Goal: Transaction & Acquisition: Purchase product/service

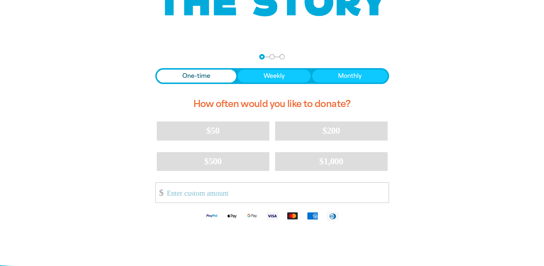
scroll to position [112, 0]
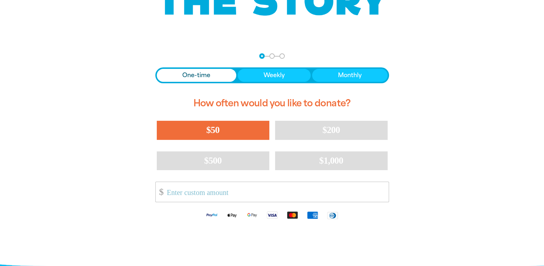
click at [209, 127] on span "$50" at bounding box center [213, 129] width 13 height 10
select select "AU"
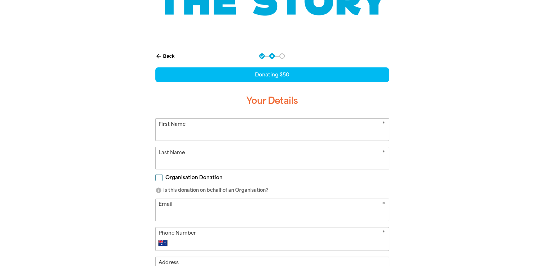
click at [200, 131] on input "First Name" at bounding box center [272, 129] width 233 height 22
type input "[PERSON_NAME]"
type input "[EMAIL_ADDRESS][DOMAIN_NAME]"
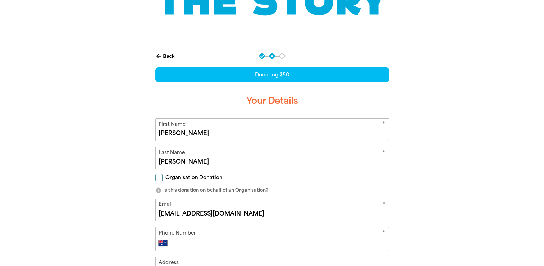
type input "[PHONE_NUMBER]"
type input "[STREET_ADDRESS]"
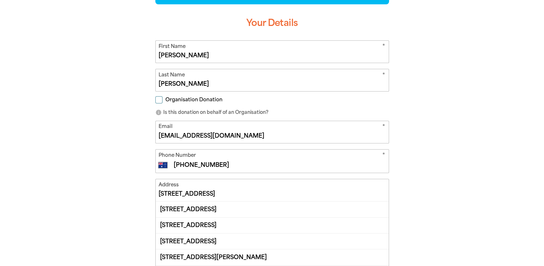
scroll to position [191, 0]
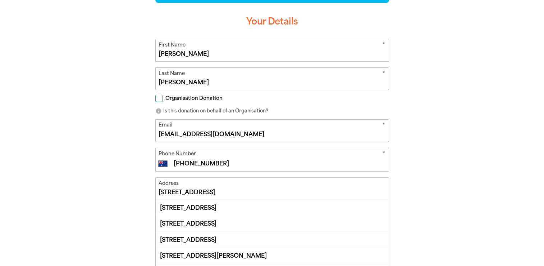
click at [221, 194] on input "[STREET_ADDRESS]" at bounding box center [272, 188] width 233 height 22
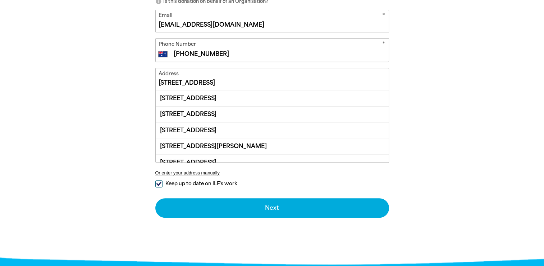
scroll to position [40, 0]
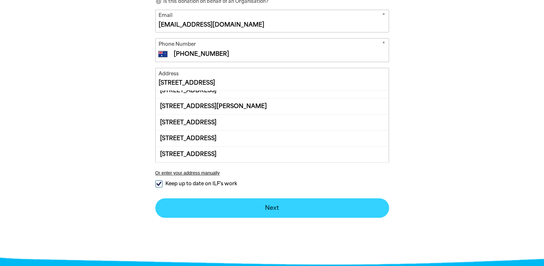
click at [268, 205] on div "arrow_back Back Step 1 Step 2 Step 3 Donating $50 Your Details * First Name [PE…" at bounding box center [272, 59] width 273 height 406
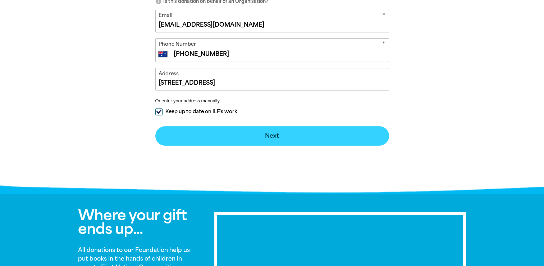
click at [273, 135] on button "Next chevron_right" at bounding box center [272, 135] width 234 height 19
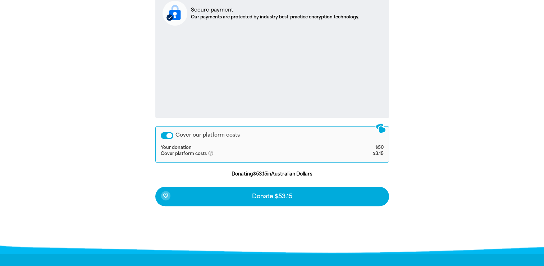
scroll to position [285, 0]
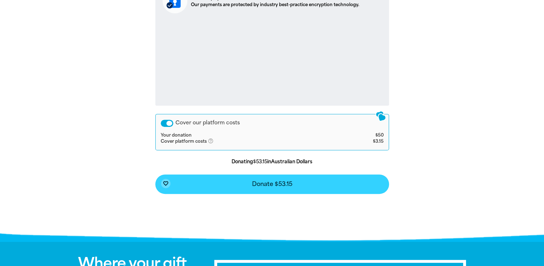
click at [271, 182] on span "Donate $53.15" at bounding box center [272, 184] width 40 height 6
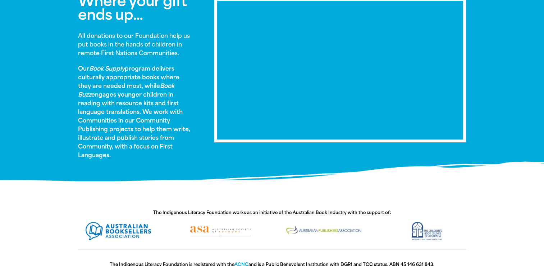
scroll to position [509, 0]
